Goal: Find specific page/section: Find specific page/section

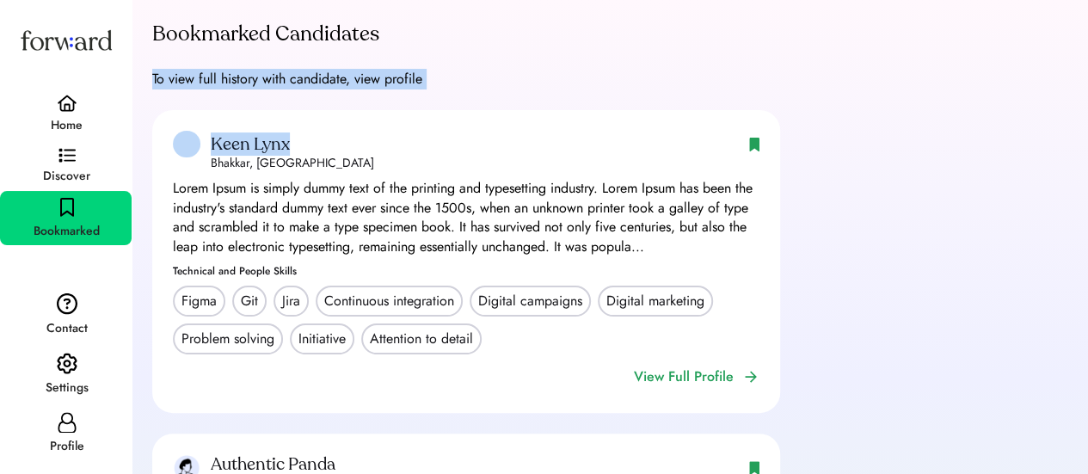
drag, startPoint x: 148, startPoint y: 73, endPoint x: 494, endPoint y: 84, distance: 345.9
click at [494, 84] on div "Bookmarked Candidates To view full history with candidate, view profile Keen Ly…" at bounding box center [610, 379] width 956 height 758
click at [494, 84] on div "Bookmarked Candidates To view full history with candidate, view profile Keen Ly…" at bounding box center [609, 379] width 915 height 716
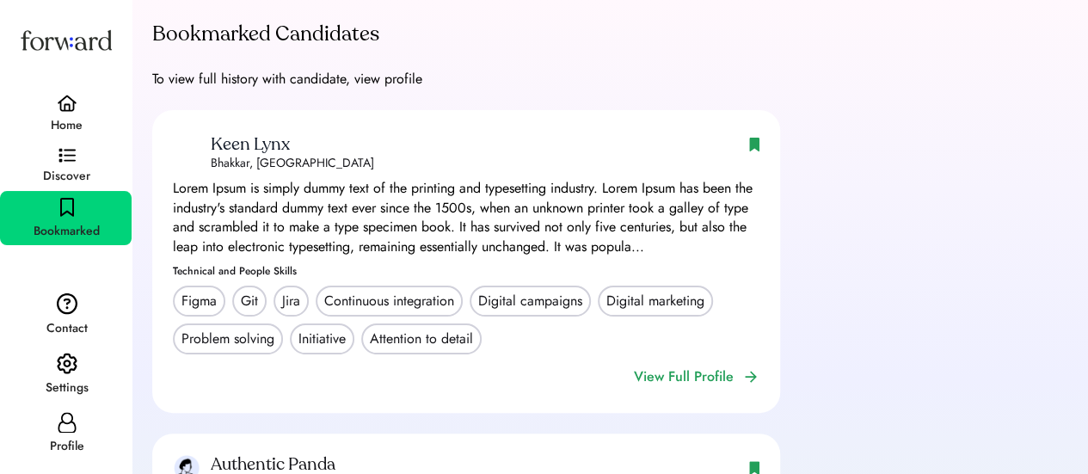
click at [432, 78] on div "Bookmarked Candidates To view full history with candidate, view profile Keen Ly…" at bounding box center [609, 379] width 915 height 716
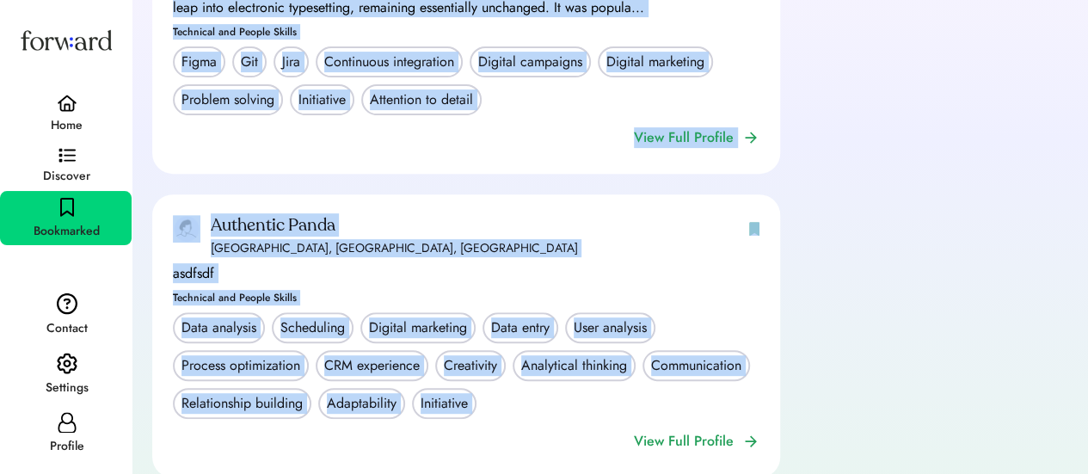
scroll to position [284, 0]
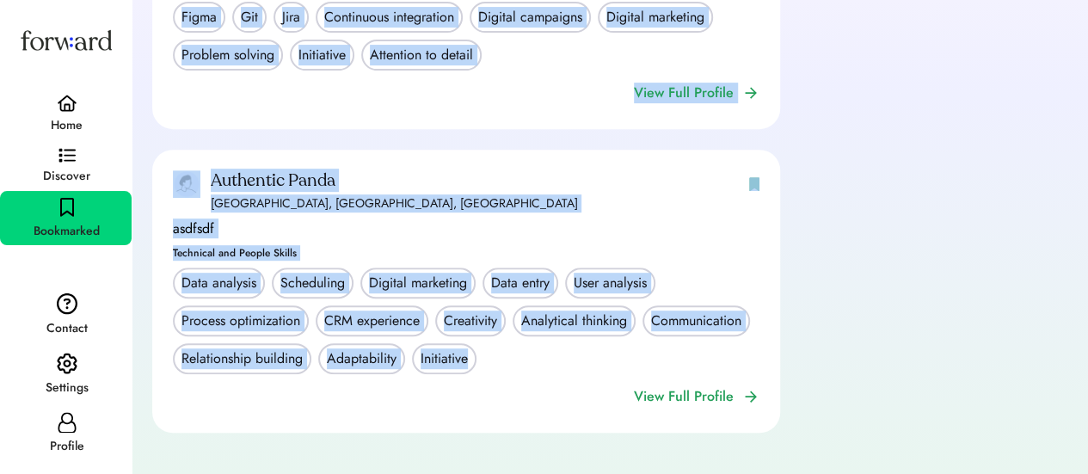
drag, startPoint x: 206, startPoint y: 139, endPoint x: 480, endPoint y: 396, distance: 375.4
click at [480, 396] on div "Keen Lynx Keen Lynx Bhakkar, Pakistan Lorem Ipsum is simply dummy text of the p…" at bounding box center [609, 140] width 915 height 628
click at [142, 137] on div "Bookmarked Candidates To view full history with candidate, view profile Keen Ly…" at bounding box center [610, 95] width 956 height 758
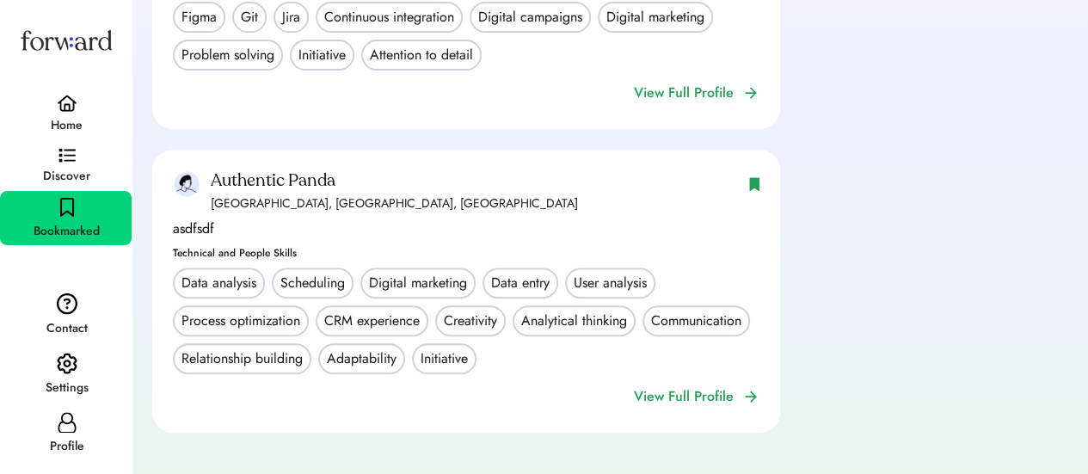
scroll to position [0, 0]
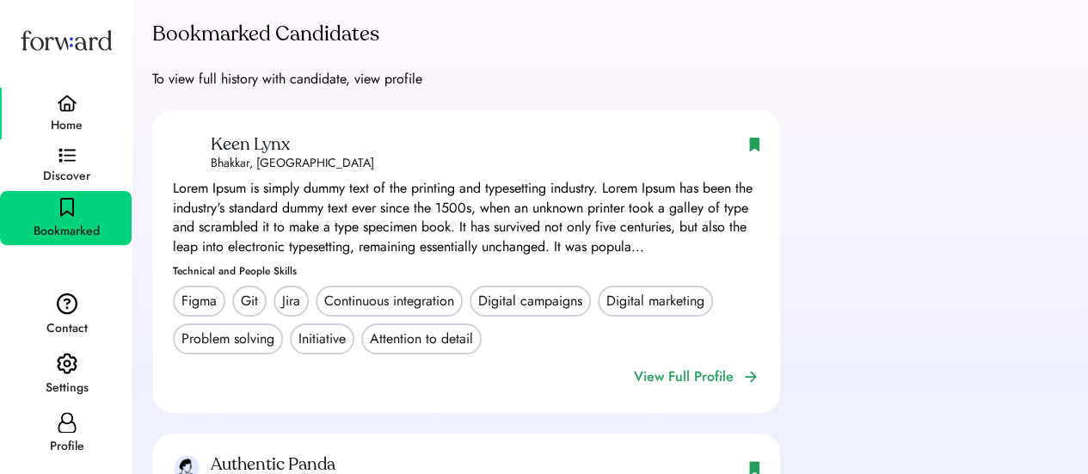
click at [83, 120] on div "Home" at bounding box center [66, 114] width 132 height 52
